Goal: Task Accomplishment & Management: Manage account settings

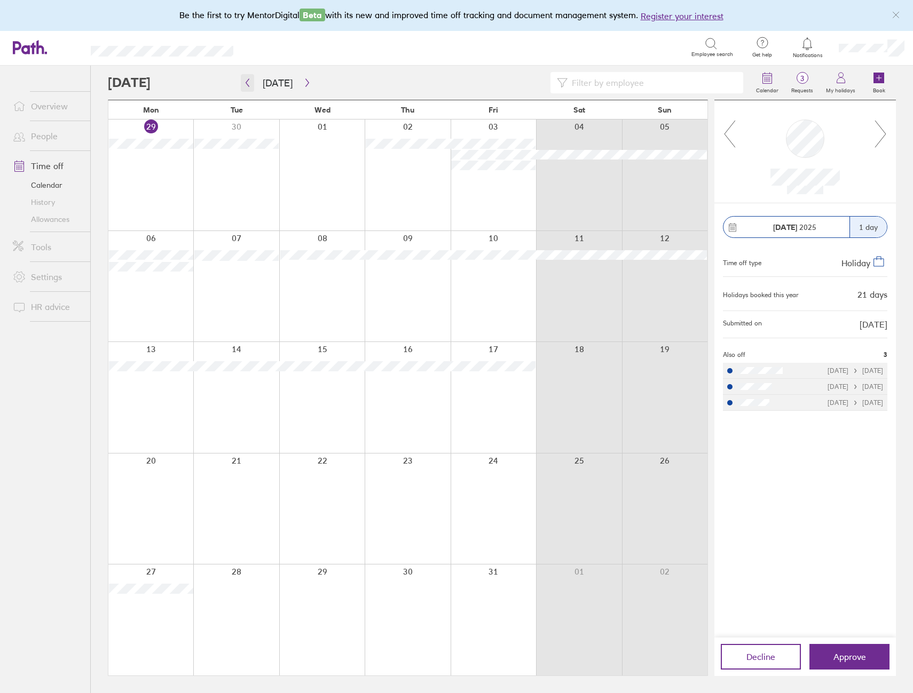
click at [249, 84] on icon "button" at bounding box center [247, 82] width 8 height 9
click at [303, 85] on icon "button" at bounding box center [307, 82] width 8 height 9
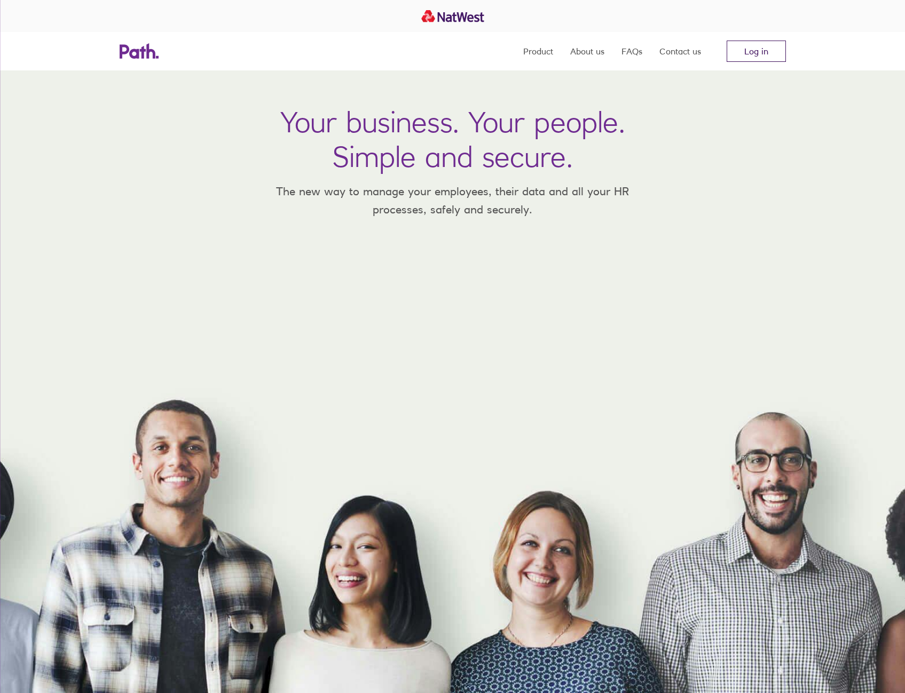
click at [766, 55] on link "Log in" at bounding box center [755, 51] width 59 height 21
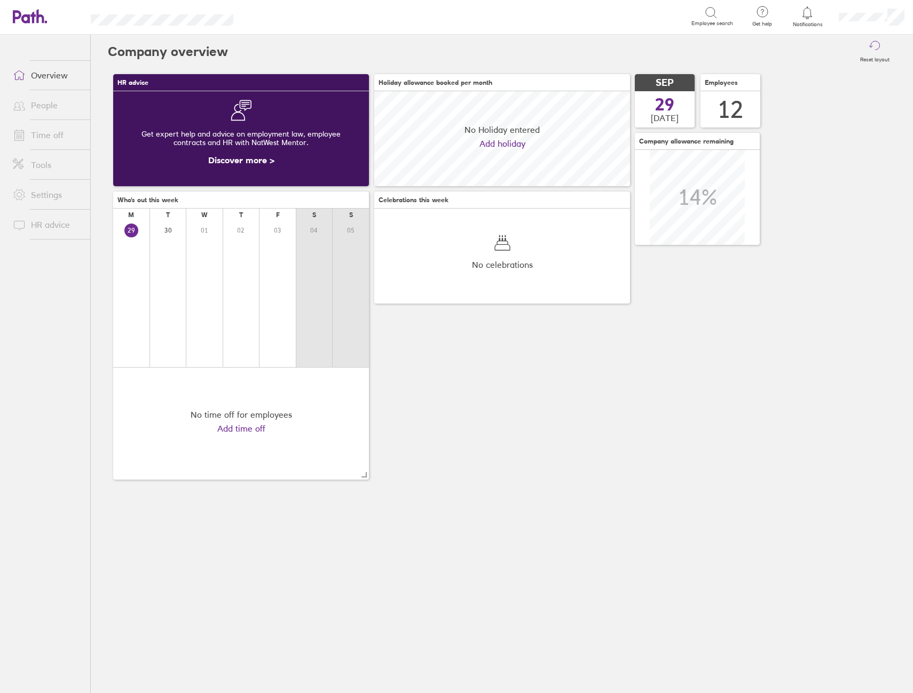
scroll to position [95, 256]
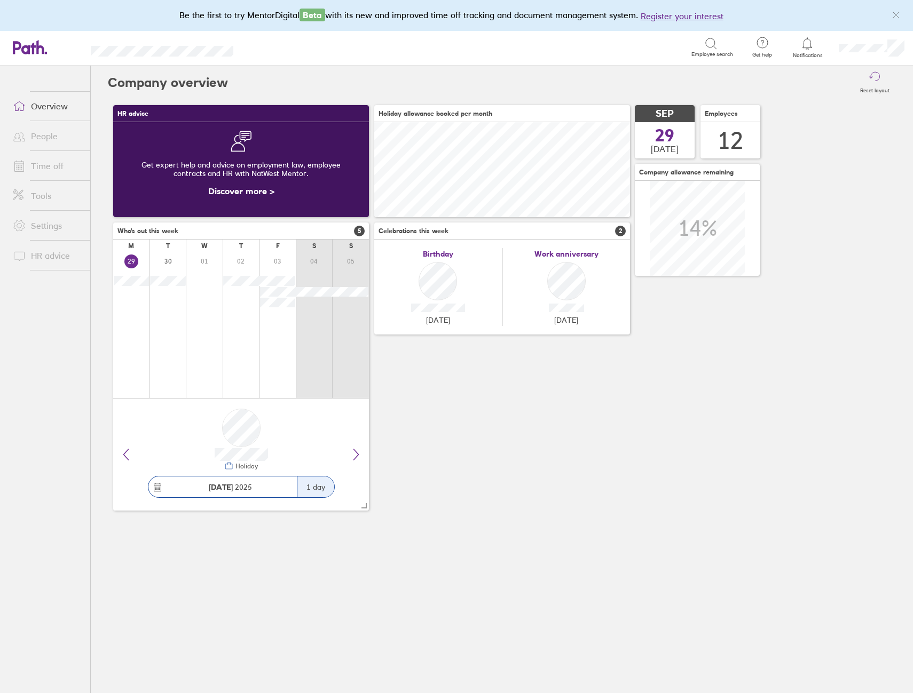
click at [53, 169] on link "Time off" at bounding box center [47, 165] width 86 height 21
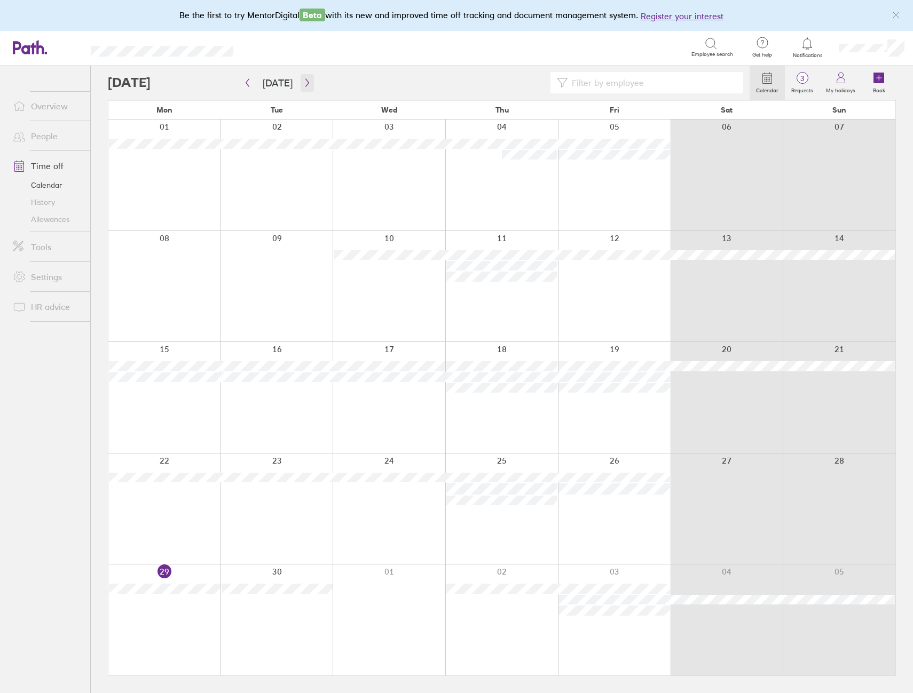
click at [306, 84] on icon "button" at bounding box center [307, 82] width 8 height 9
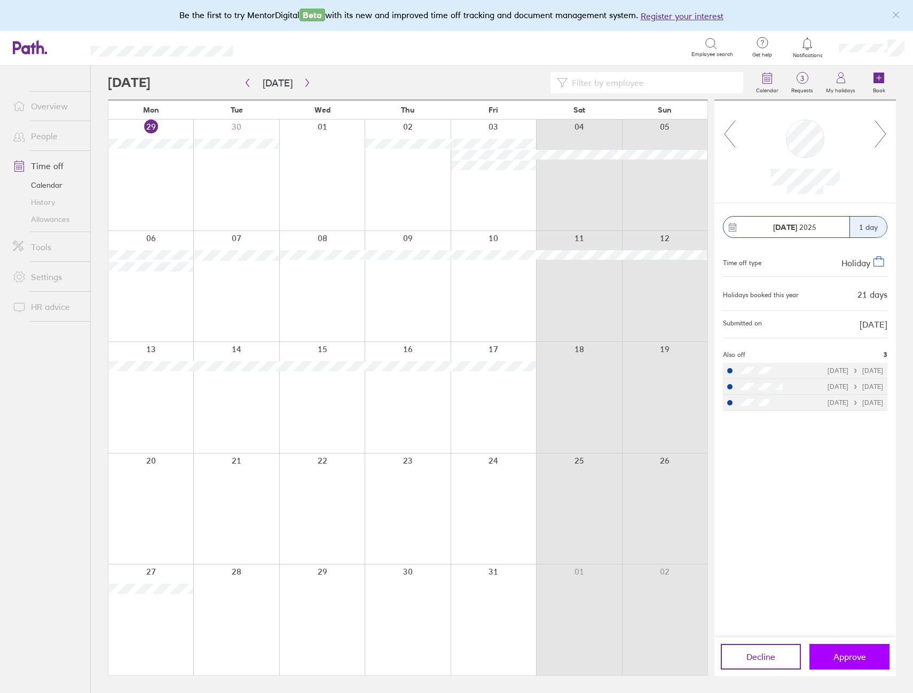
click at [846, 654] on span "Approve" at bounding box center [849, 657] width 33 height 10
click at [333, 273] on div at bounding box center [321, 286] width 85 height 111
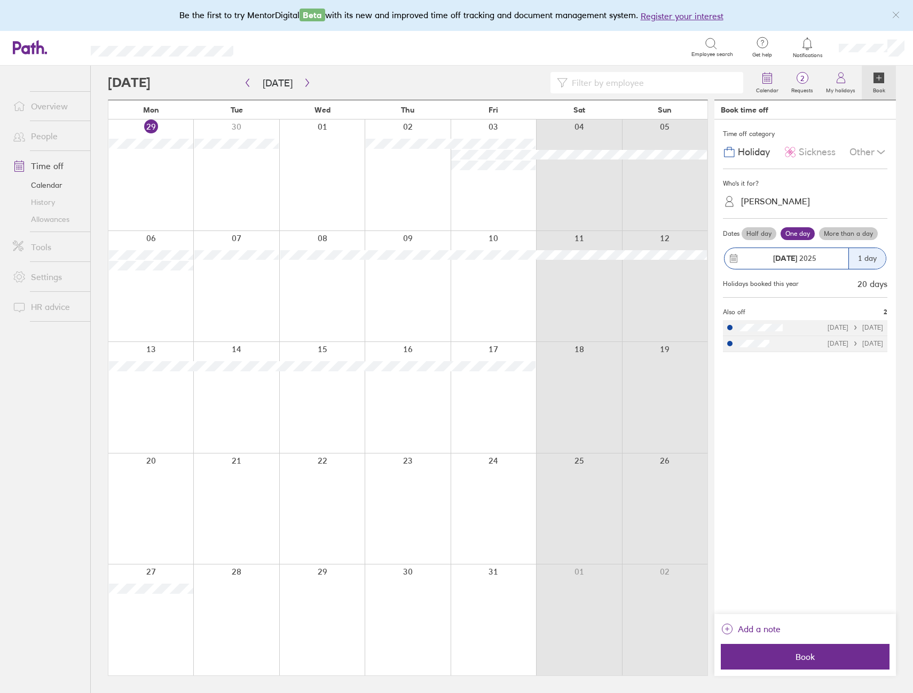
click at [40, 140] on link "People" at bounding box center [47, 135] width 86 height 21
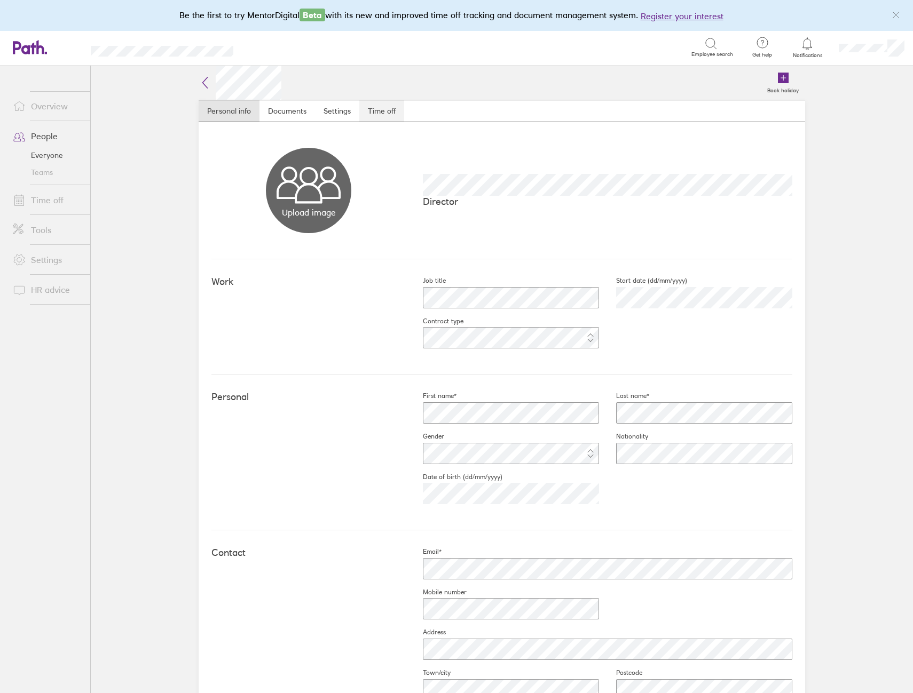
click at [378, 115] on link "Time off" at bounding box center [381, 110] width 45 height 21
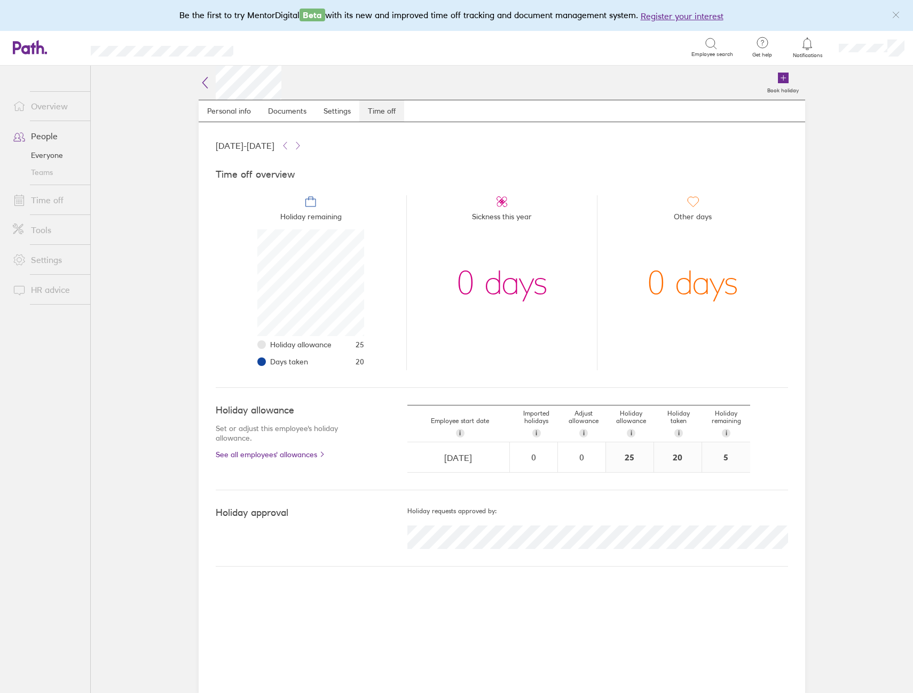
scroll to position [107, 107]
click at [37, 136] on link "People" at bounding box center [47, 135] width 86 height 21
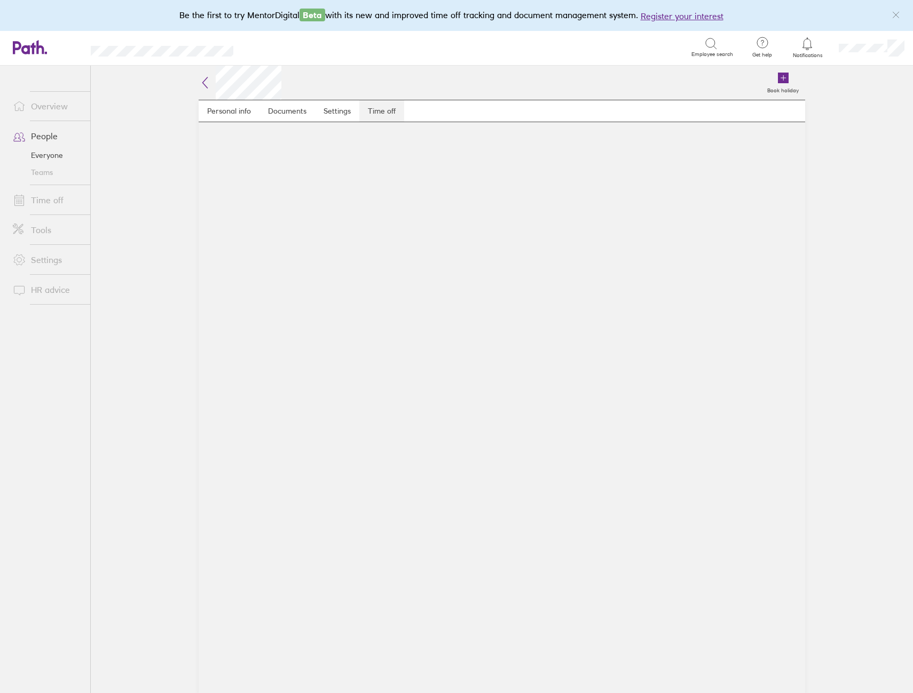
click at [374, 112] on link "Time off" at bounding box center [381, 110] width 45 height 21
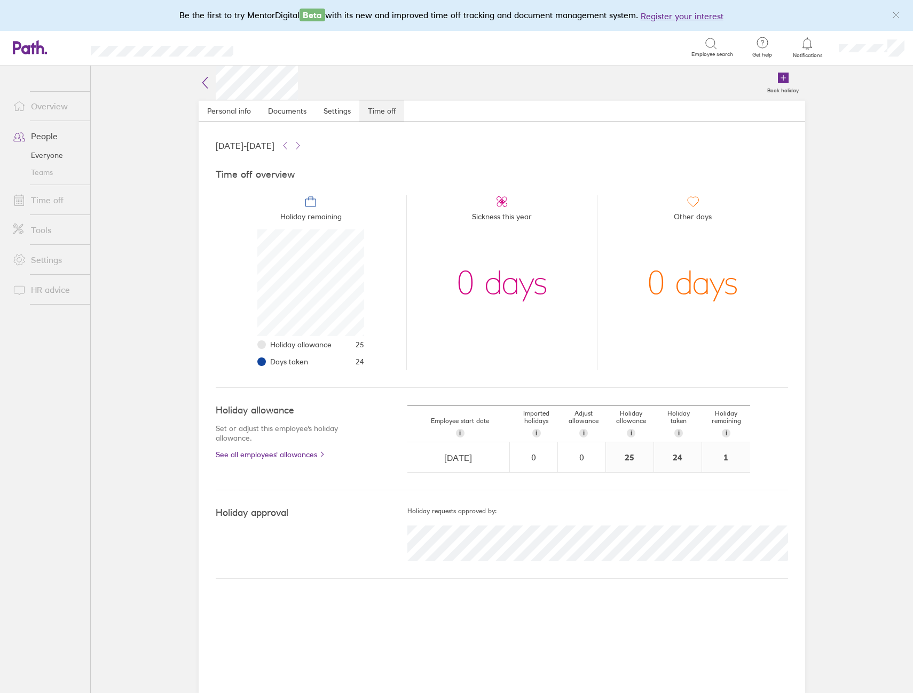
scroll to position [107, 107]
click at [48, 206] on link "Time off" at bounding box center [47, 199] width 86 height 21
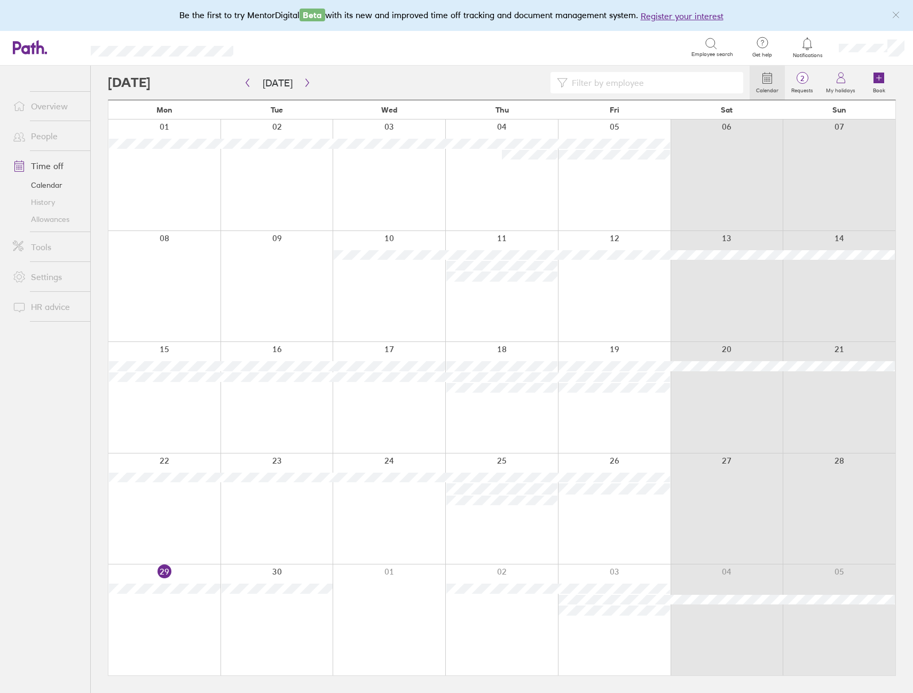
click at [47, 138] on link "People" at bounding box center [47, 135] width 86 height 21
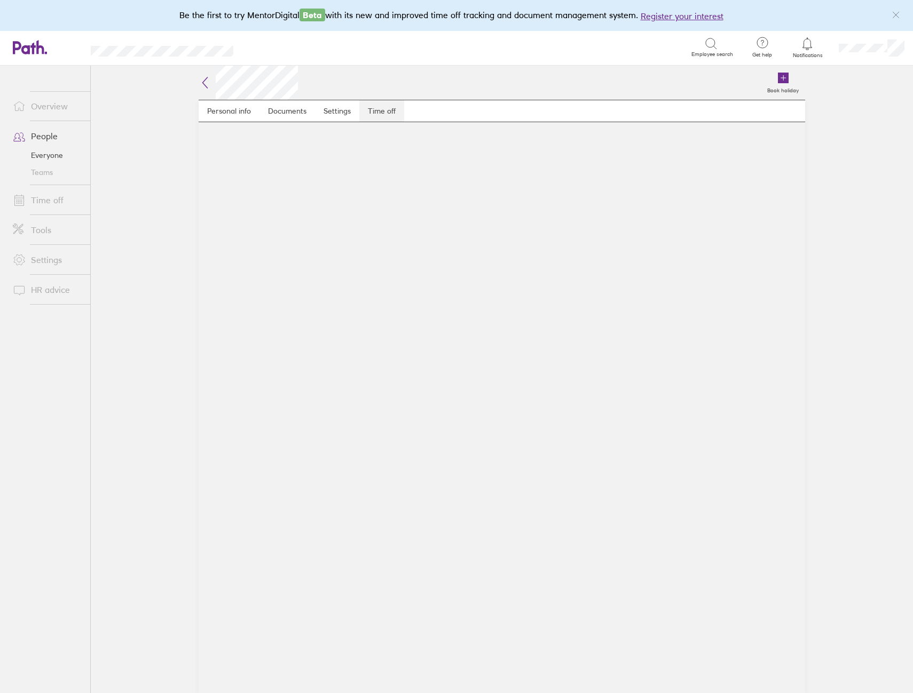
click at [382, 110] on link "Time off" at bounding box center [381, 110] width 45 height 21
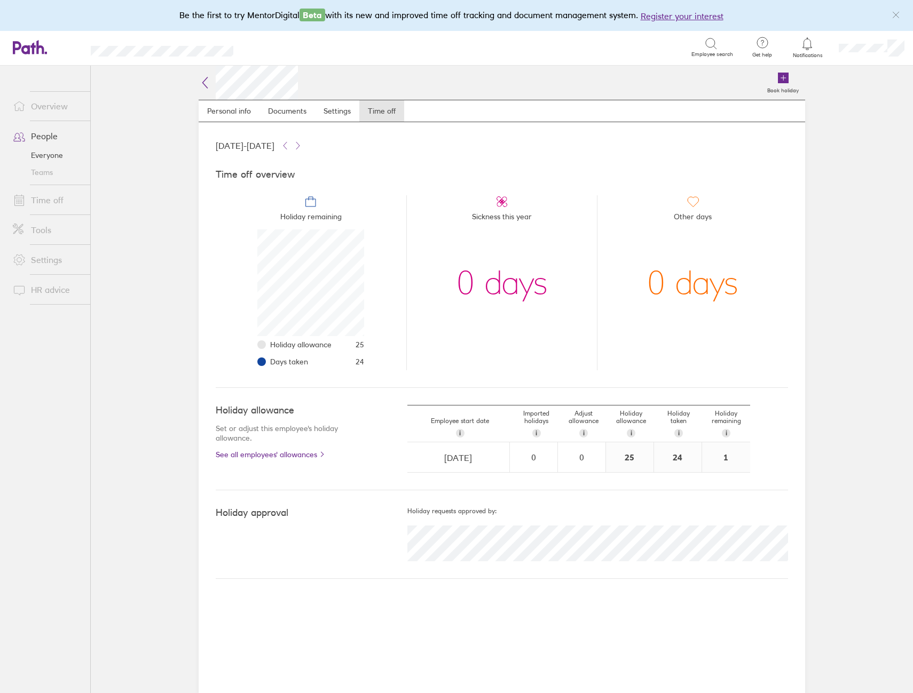
scroll to position [107, 107]
click at [56, 140] on link "People" at bounding box center [47, 135] width 86 height 21
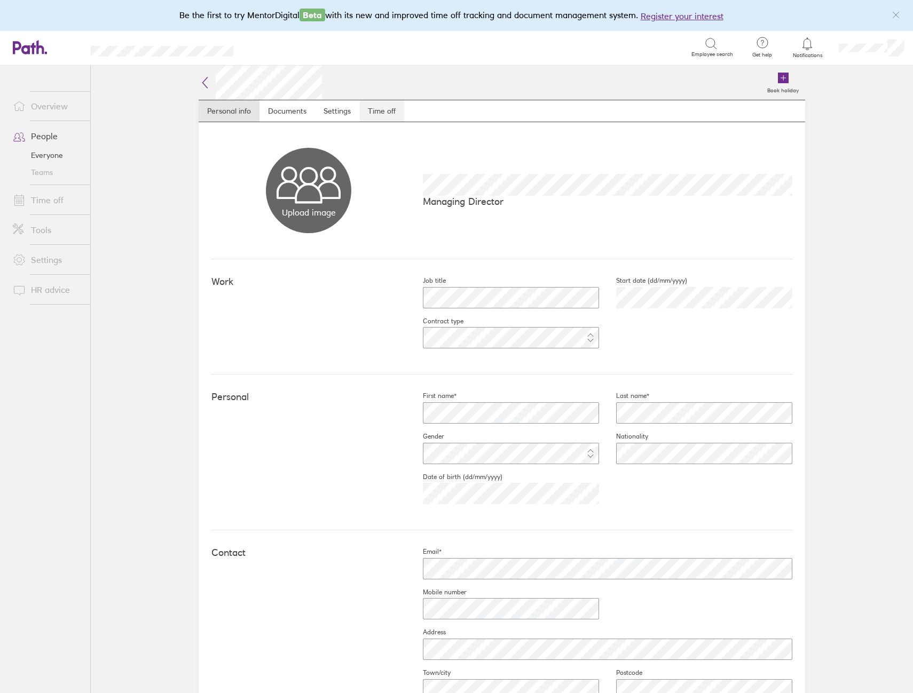
click at [385, 113] on link "Time off" at bounding box center [381, 110] width 45 height 21
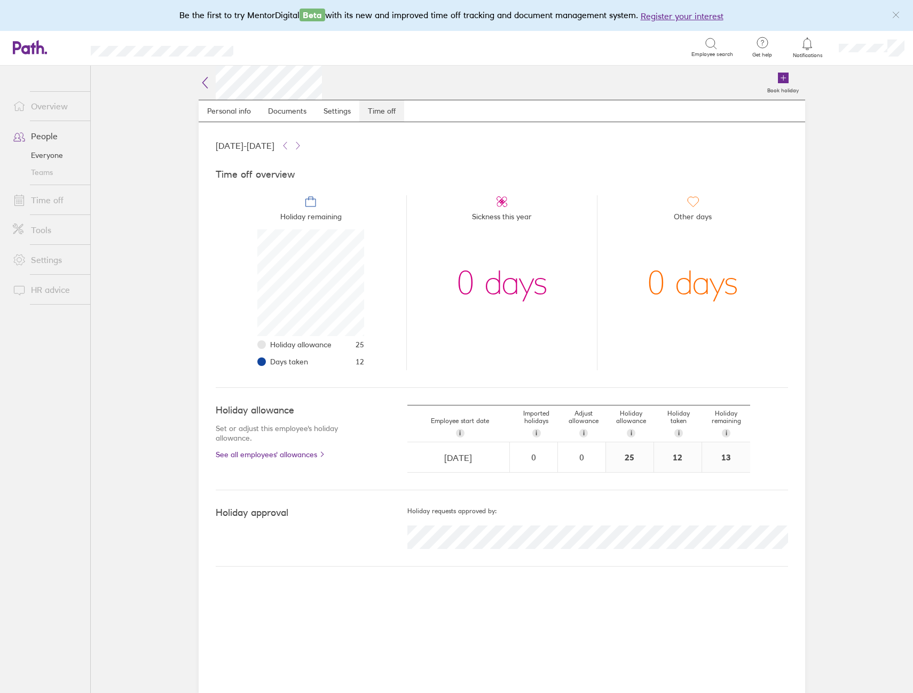
scroll to position [107, 107]
